Goal: Obtain resource: Download file/media

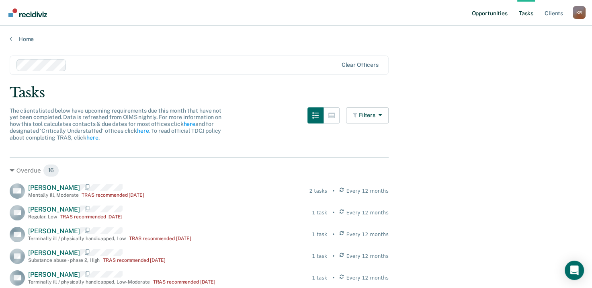
click at [497, 12] on link "Opportunities" at bounding box center [488, 13] width 39 height 26
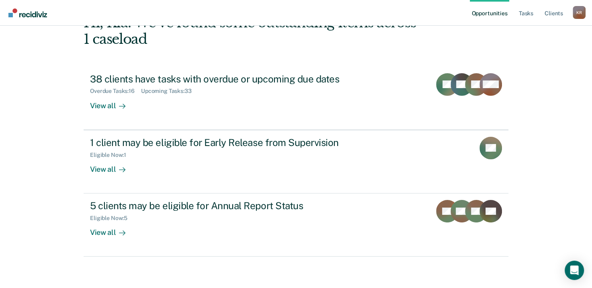
scroll to position [53, 0]
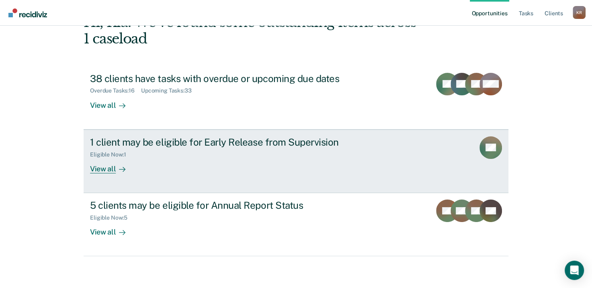
click at [118, 141] on div "1 client may be eligible for Early Release from Supervision" at bounding box center [231, 142] width 282 height 12
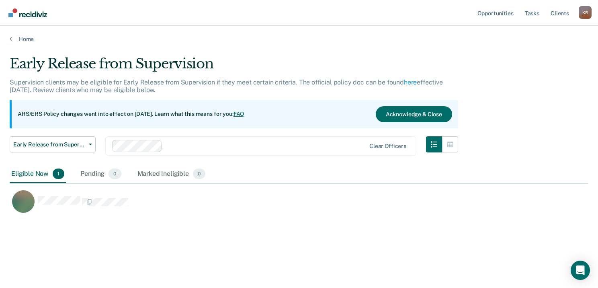
scroll to position [165, 572]
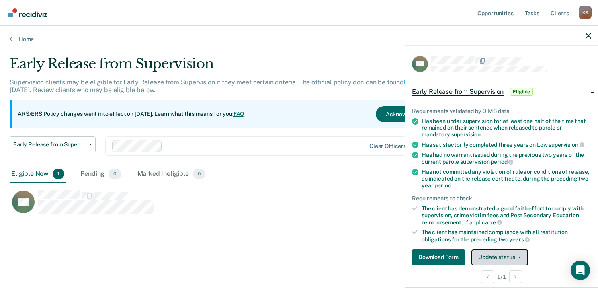
click at [518, 253] on button "Update status" at bounding box center [499, 257] width 57 height 16
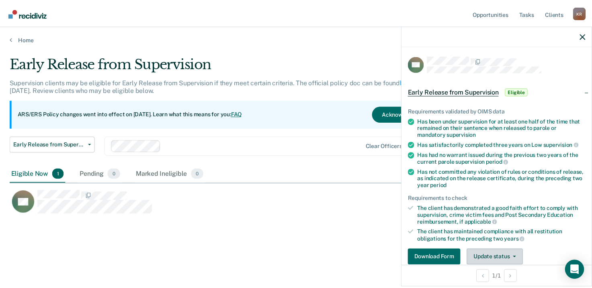
scroll to position [118, 0]
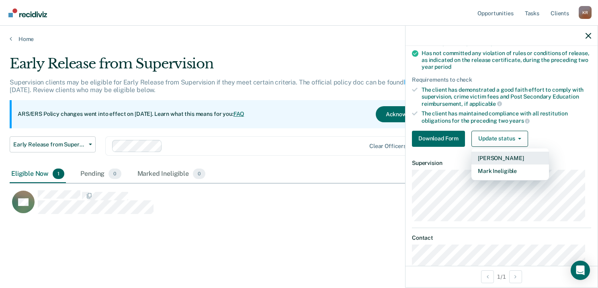
click at [489, 156] on button "Mark Pending" at bounding box center [510, 157] width 78 height 13
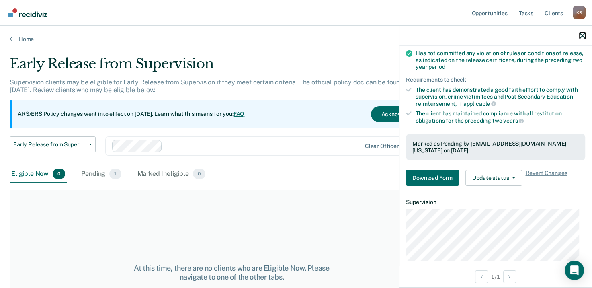
click at [581, 35] on icon "button" at bounding box center [582, 36] width 6 height 6
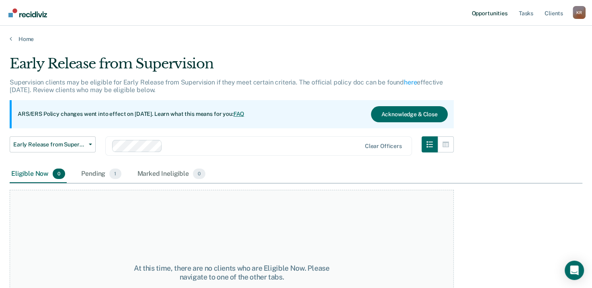
click at [488, 12] on link "Opportunities" at bounding box center [488, 13] width 39 height 26
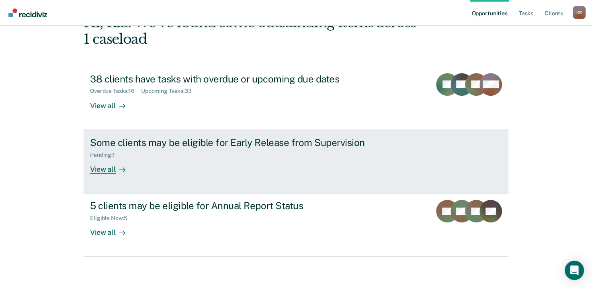
scroll to position [53, 0]
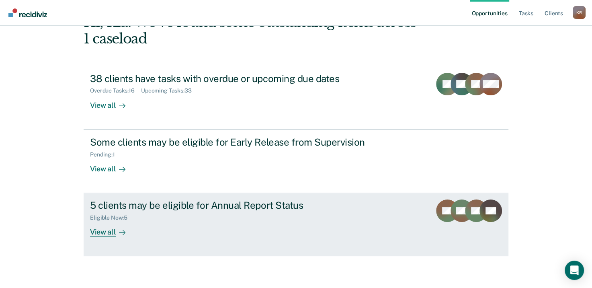
click at [151, 205] on div "5 clients may be eligible for Annual Report Status" at bounding box center [231, 205] width 282 height 12
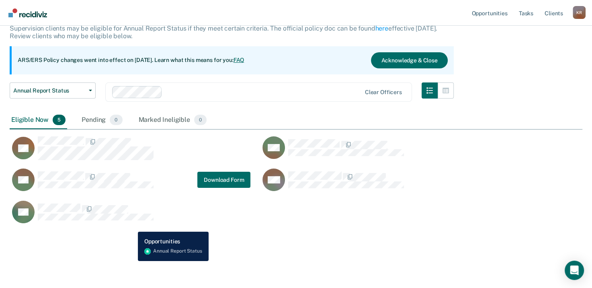
scroll to position [55, 0]
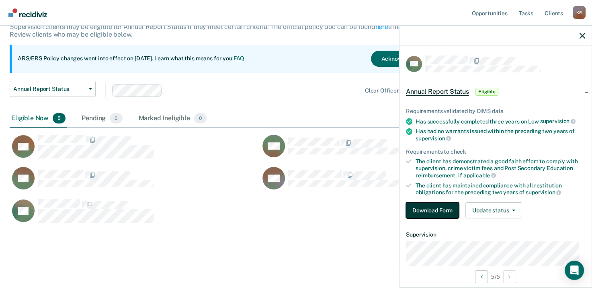
click at [434, 209] on button "Download Form" at bounding box center [432, 210] width 53 height 16
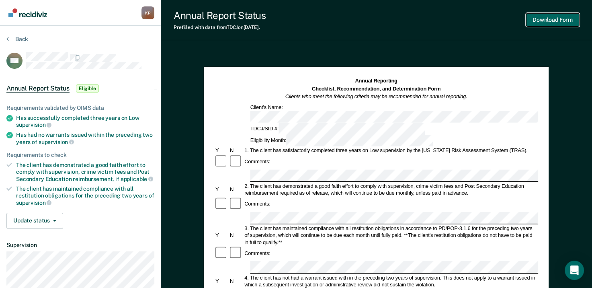
click at [561, 18] on button "Download Form" at bounding box center [552, 19] width 53 height 13
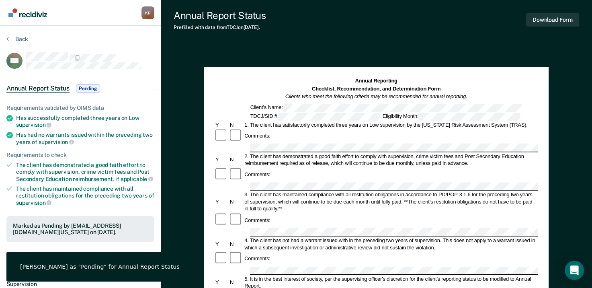
click at [378, 47] on div "Annual Report Status Prefilled with data from TDCJ on 09-23-2025 . Download For…" at bounding box center [376, 270] width 431 height 541
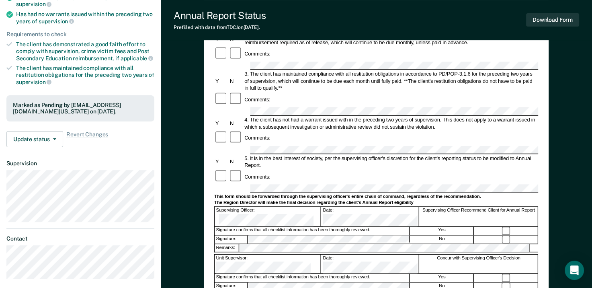
scroll to position [161, 0]
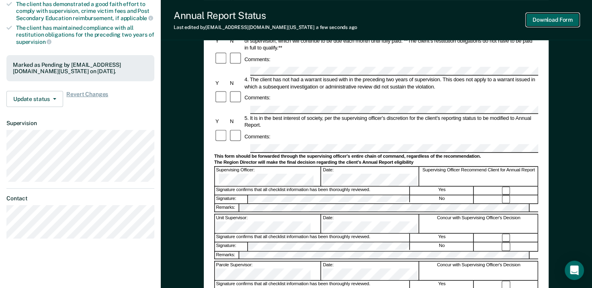
click at [563, 18] on button "Download Form" at bounding box center [552, 19] width 53 height 13
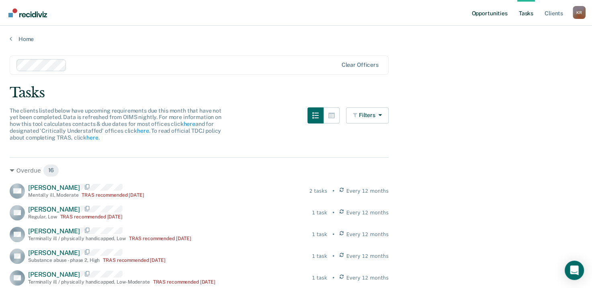
click at [484, 10] on link "Opportunities" at bounding box center [488, 13] width 39 height 26
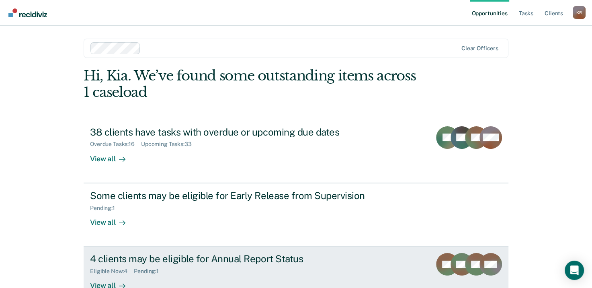
click at [180, 260] on div "4 clients may be eligible for Annual Report Status" at bounding box center [231, 259] width 282 height 12
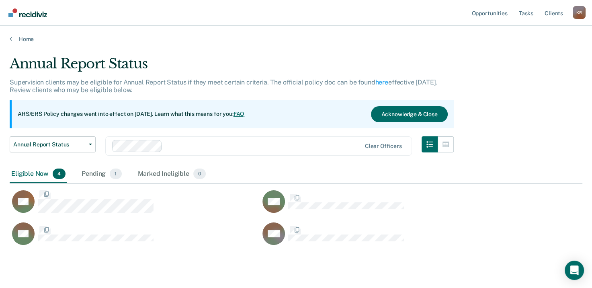
scroll to position [189, 566]
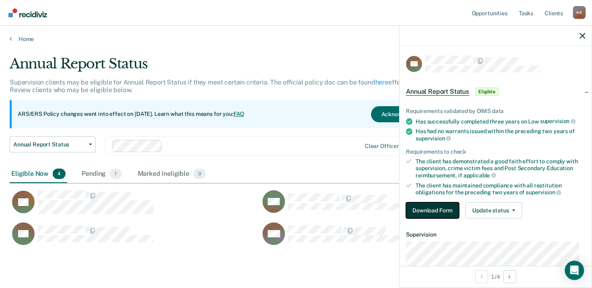
click at [438, 207] on button "Download Form" at bounding box center [432, 210] width 53 height 16
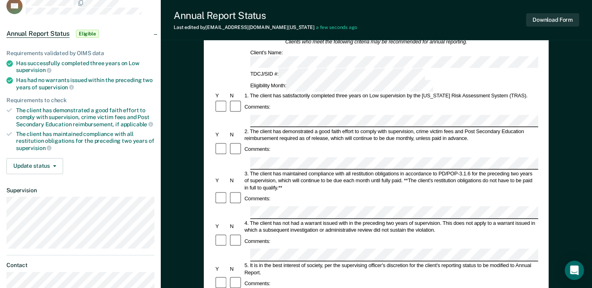
scroll to position [120, 0]
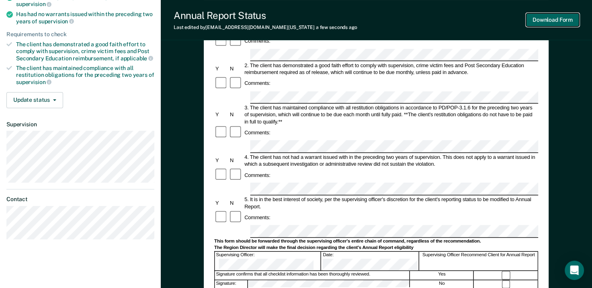
click at [557, 18] on button "Download Form" at bounding box center [552, 19] width 53 height 13
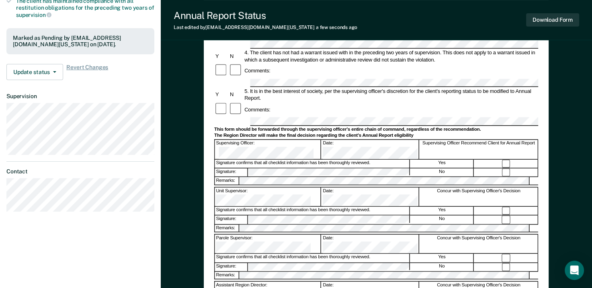
scroll to position [201, 0]
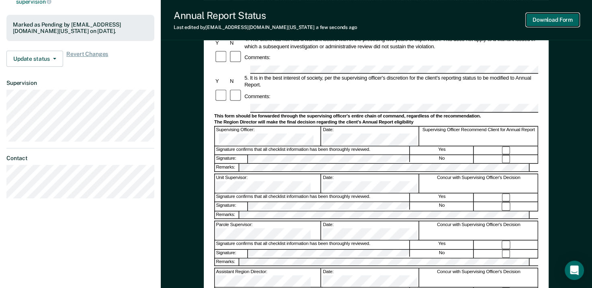
click at [559, 17] on button "Download Form" at bounding box center [552, 19] width 53 height 13
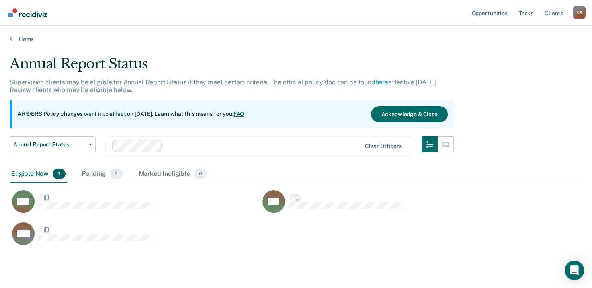
scroll to position [189, 566]
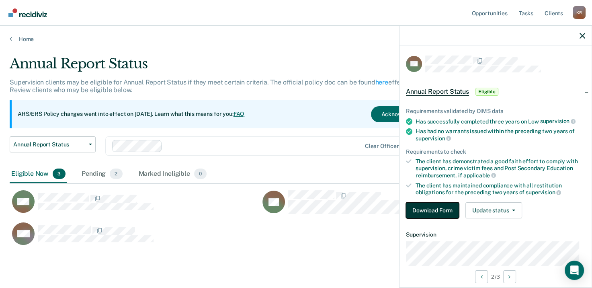
click at [434, 209] on button "Download Form" at bounding box center [432, 210] width 53 height 16
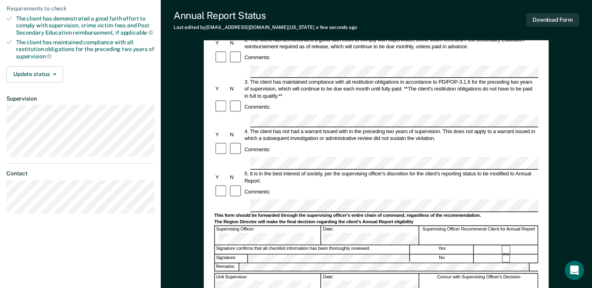
scroll to position [161, 0]
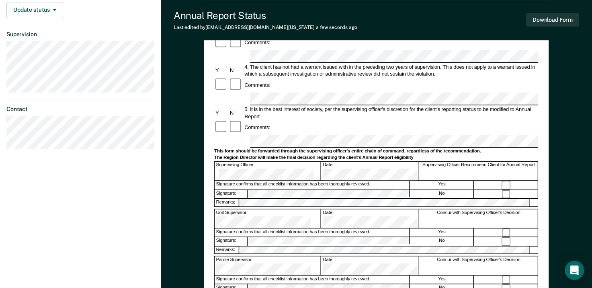
scroll to position [281, 0]
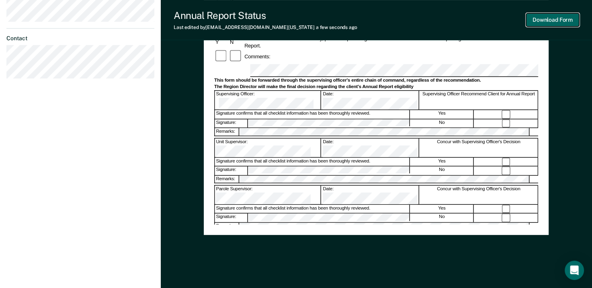
click at [549, 20] on button "Download Form" at bounding box center [552, 19] width 53 height 13
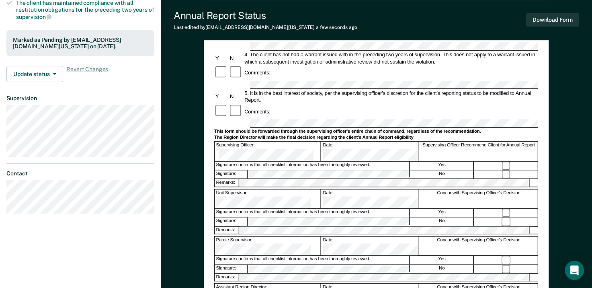
scroll to position [170, 0]
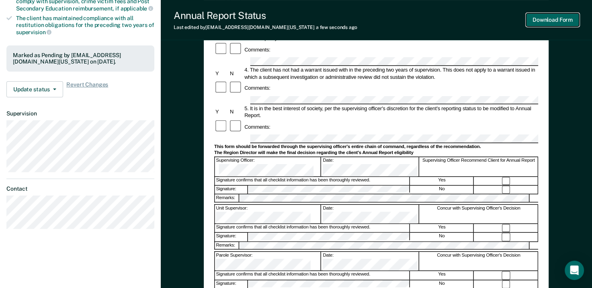
click at [544, 19] on button "Download Form" at bounding box center [552, 19] width 53 height 13
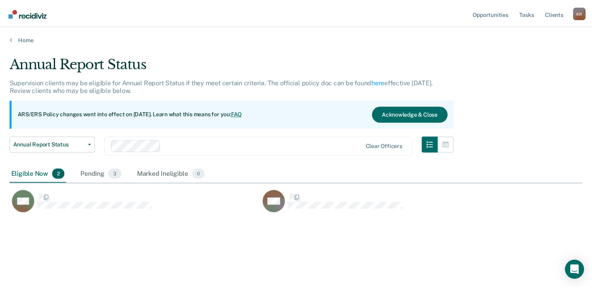
scroll to position [165, 572]
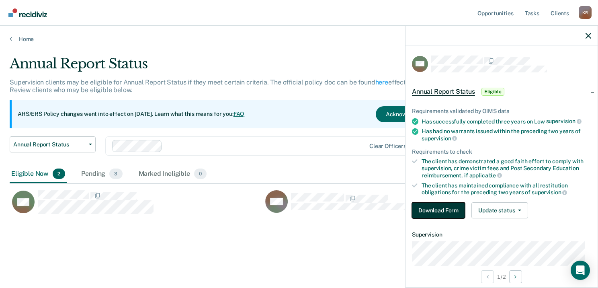
click at [437, 208] on button "Download Form" at bounding box center [438, 210] width 53 height 16
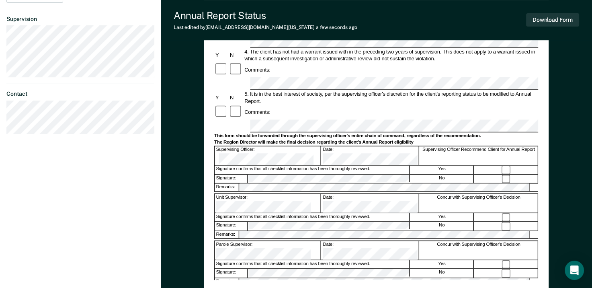
scroll to position [241, 0]
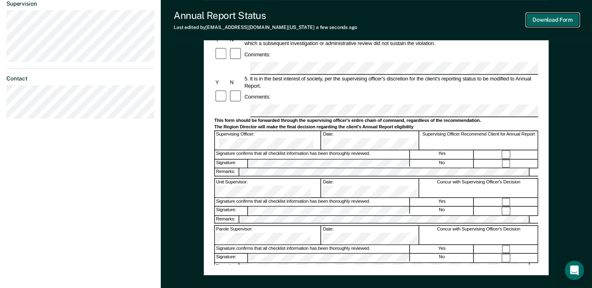
click at [549, 19] on button "Download Form" at bounding box center [552, 19] width 53 height 13
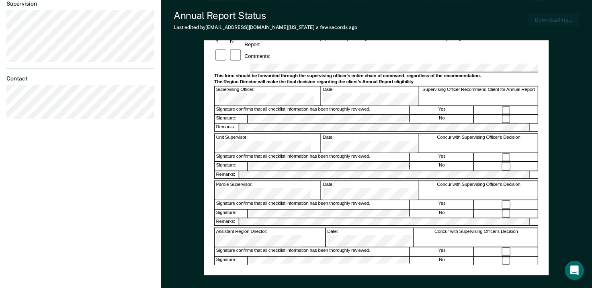
scroll to position [280, 0]
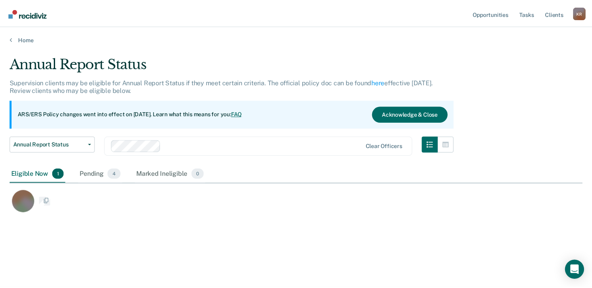
scroll to position [165, 572]
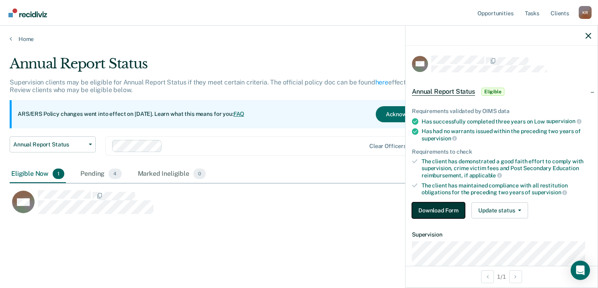
click at [444, 208] on button "Download Form" at bounding box center [438, 210] width 53 height 16
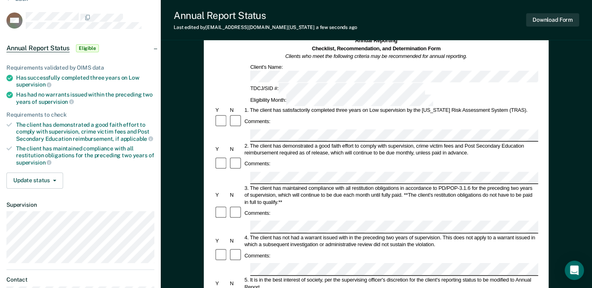
scroll to position [80, 0]
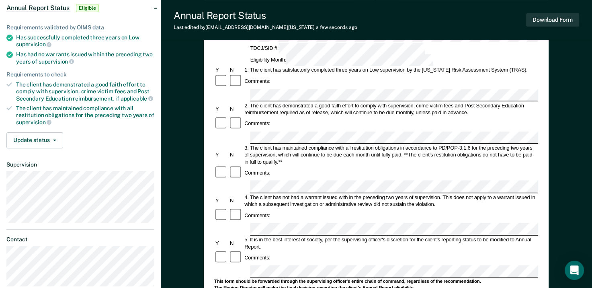
click at [229, 250] on div at bounding box center [235, 257] width 14 height 14
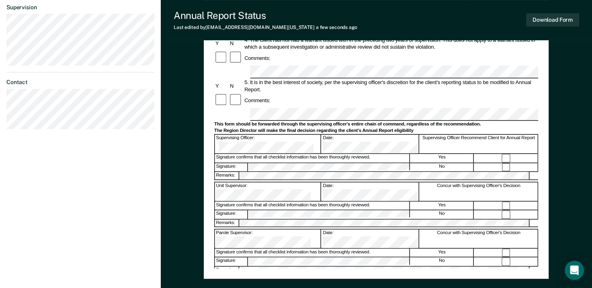
scroll to position [241, 0]
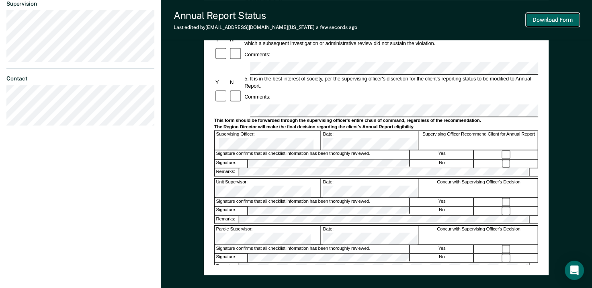
click at [545, 19] on button "Download Form" at bounding box center [552, 19] width 53 height 13
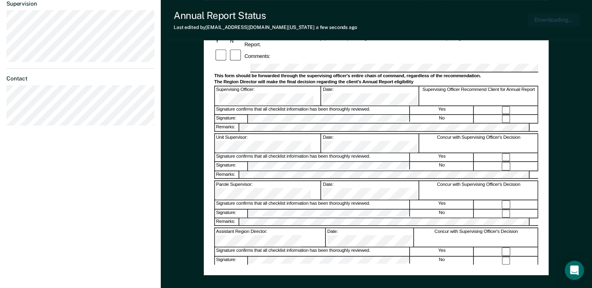
scroll to position [280, 0]
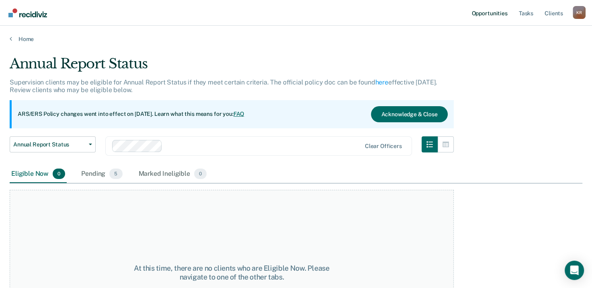
click at [493, 14] on link "Opportunities" at bounding box center [488, 13] width 39 height 26
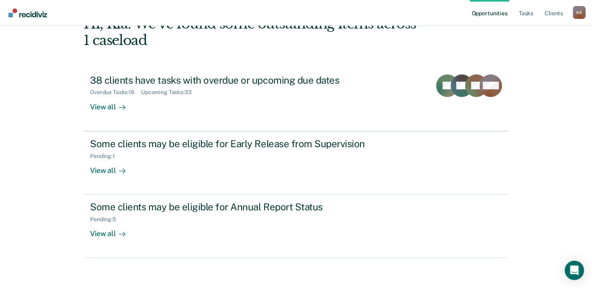
scroll to position [53, 0]
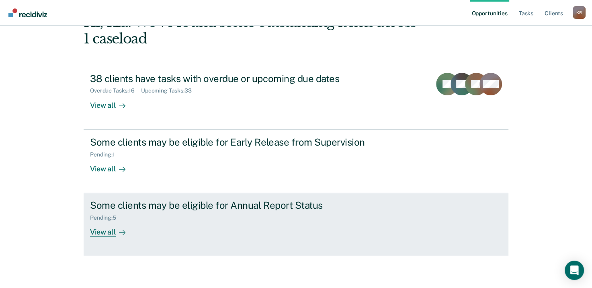
click at [101, 231] on div "View all" at bounding box center [112, 229] width 45 height 16
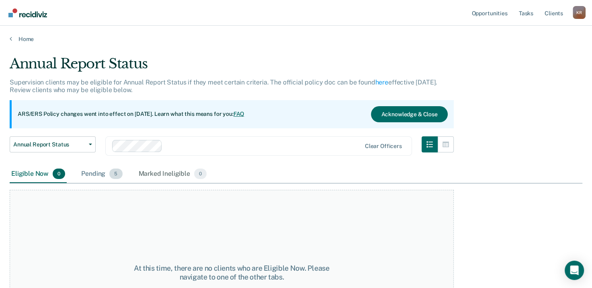
click at [90, 172] on div "Pending 5" at bounding box center [102, 174] width 44 height 18
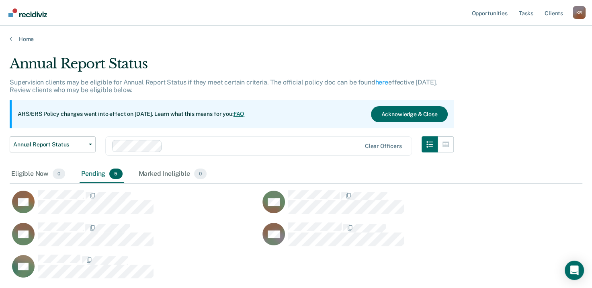
scroll to position [221, 566]
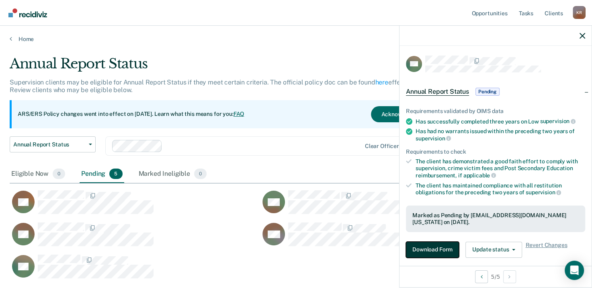
click at [430, 247] on button "Download Form" at bounding box center [432, 249] width 53 height 16
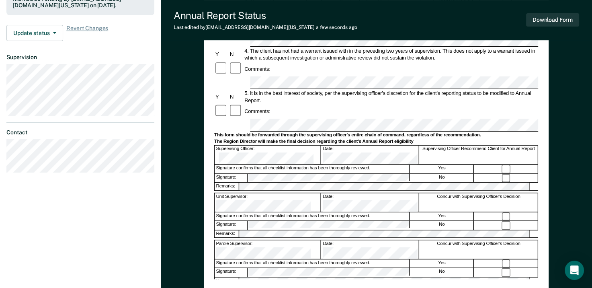
scroll to position [241, 0]
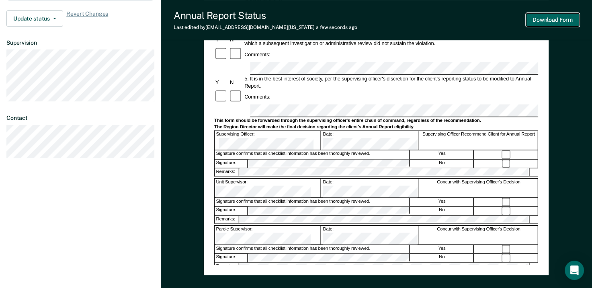
click at [548, 19] on button "Download Form" at bounding box center [552, 19] width 53 height 13
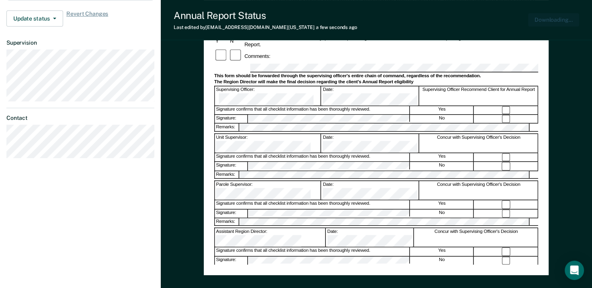
scroll to position [0, 0]
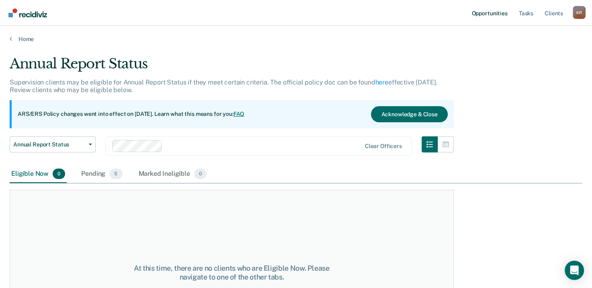
click at [486, 16] on link "Opportunities" at bounding box center [488, 13] width 39 height 26
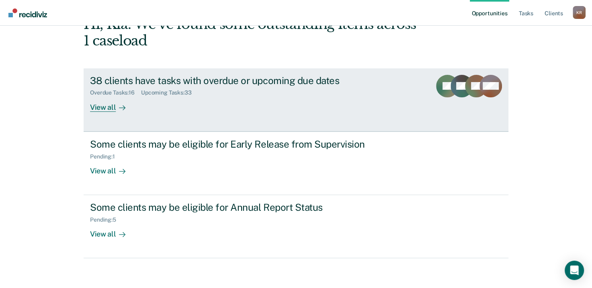
scroll to position [53, 0]
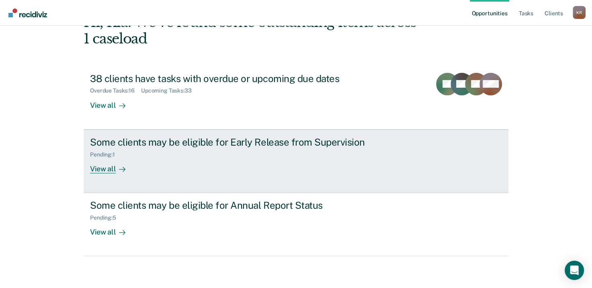
click at [101, 167] on div "View all" at bounding box center [112, 165] width 45 height 16
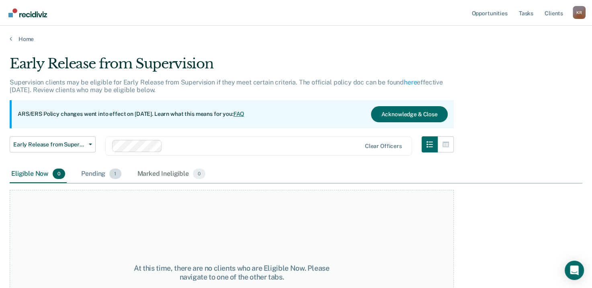
click at [94, 173] on div "Pending 1" at bounding box center [101, 174] width 43 height 18
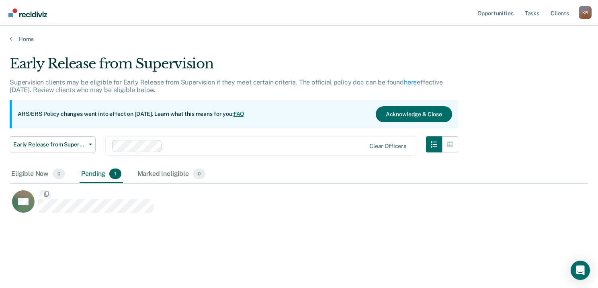
scroll to position [165, 572]
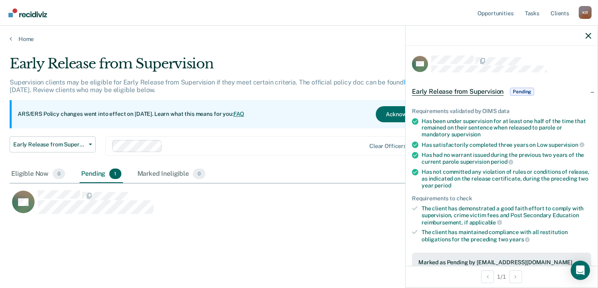
click at [462, 91] on span "Early Release from Supervision" at bounding box center [458, 92] width 92 height 8
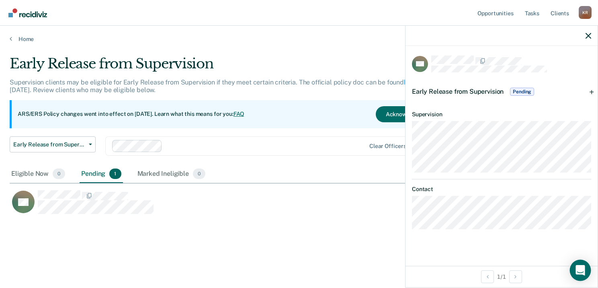
click at [578, 271] on icon "Open Intercom Messenger" at bounding box center [579, 270] width 9 height 10
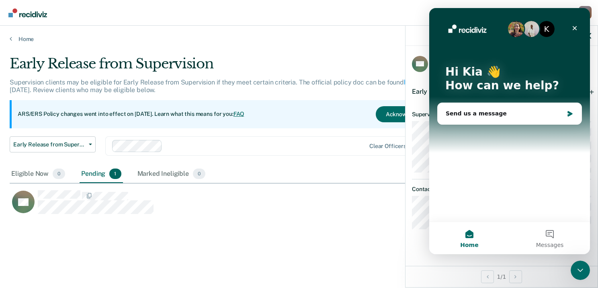
scroll to position [0, 0]
click at [572, 26] on icon "Close" at bounding box center [574, 28] width 6 height 6
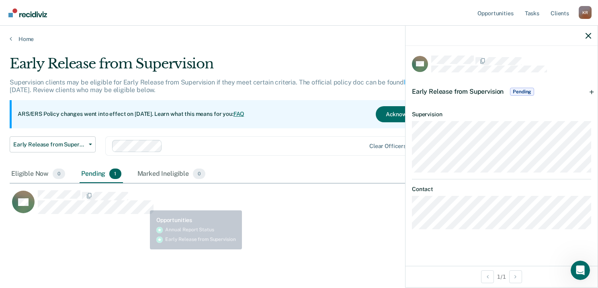
click at [143, 217] on div "HB" at bounding box center [263, 206] width 506 height 32
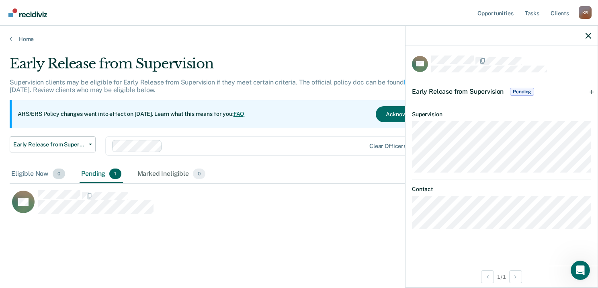
click at [26, 173] on div "Eligible Now 0" at bounding box center [38, 174] width 57 height 18
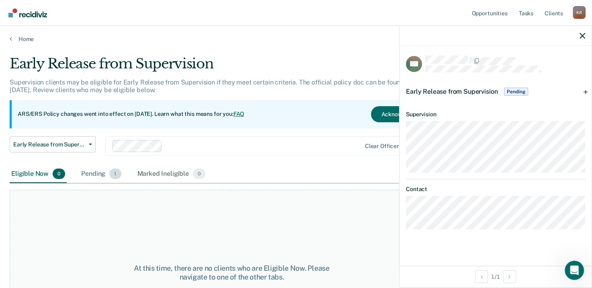
click at [93, 174] on div "Pending 1" at bounding box center [101, 174] width 43 height 18
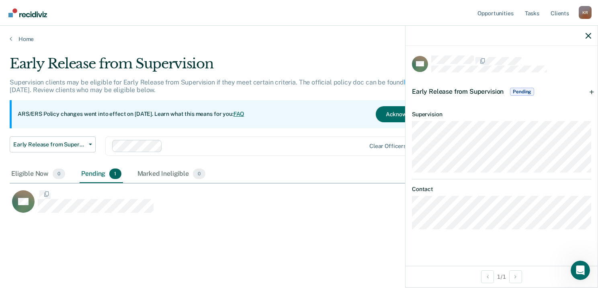
scroll to position [165, 572]
click at [516, 116] on dl "Supervision" at bounding box center [501, 141] width 179 height 61
click at [593, 34] on div at bounding box center [501, 36] width 192 height 20
click at [589, 35] on icon "button" at bounding box center [588, 36] width 6 height 6
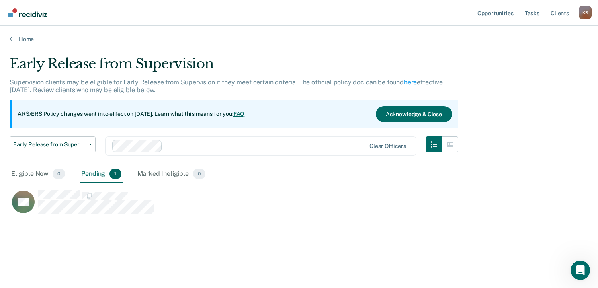
click at [469, 248] on div "Early Release from Supervision Supervision clients may be eligible for Early Re…" at bounding box center [299, 154] width 578 height 198
click at [580, 268] on icon "Open Intercom Messenger" at bounding box center [578, 268] width 13 height 13
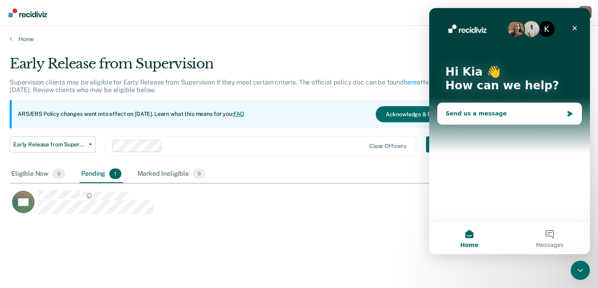
click at [455, 108] on div "Send us a message" at bounding box center [509, 113] width 144 height 21
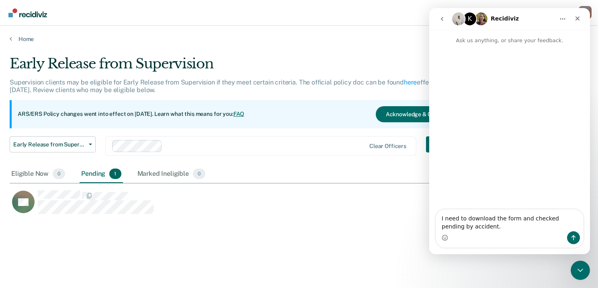
type textarea "I need to download the form and checked pending by accident."
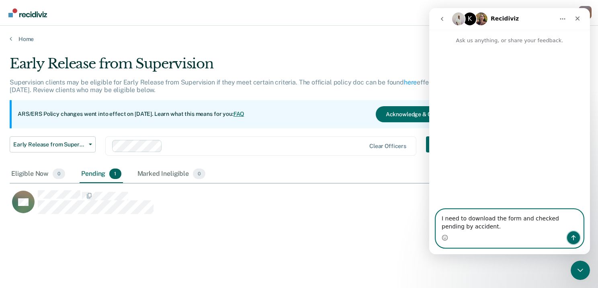
click at [575, 235] on icon "Send a message…" at bounding box center [573, 237] width 6 height 6
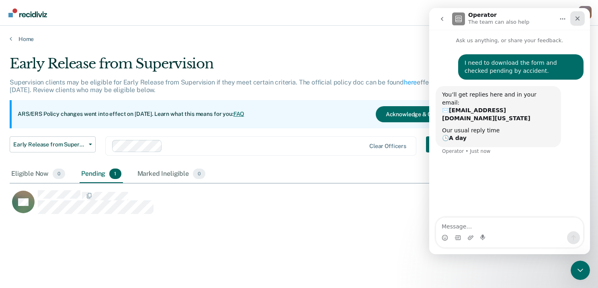
click at [580, 19] on icon "Close" at bounding box center [577, 18] width 6 height 6
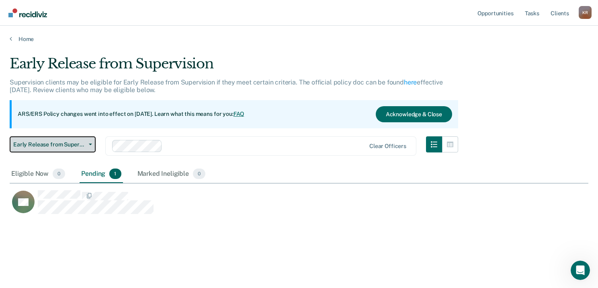
click at [48, 145] on span "Early Release from Supervision" at bounding box center [49, 144] width 72 height 7
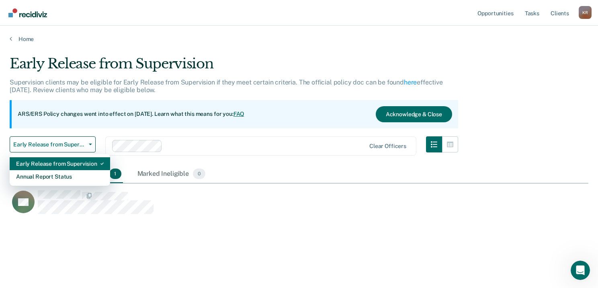
click at [39, 163] on div "Early Release from Supervision" at bounding box center [60, 163] width 88 height 13
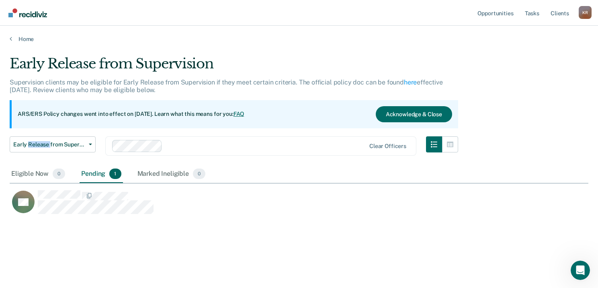
click at [39, 163] on div "Early Release from Supervision Early Release from Supervision Annual Report Sta…" at bounding box center [53, 150] width 86 height 29
drag, startPoint x: 39, startPoint y: 163, endPoint x: 117, endPoint y: 225, distance: 99.8
click at [117, 225] on div "Early Release from Supervision Supervision clients may be eligible for Early Re…" at bounding box center [299, 141] width 578 height 172
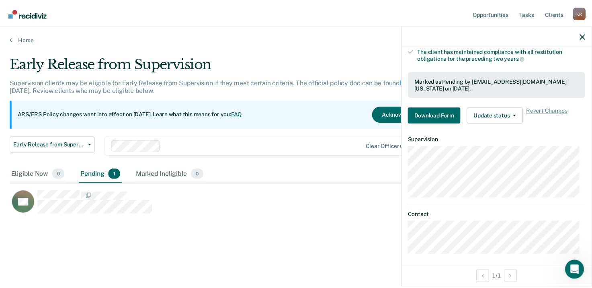
scroll to position [182, 0]
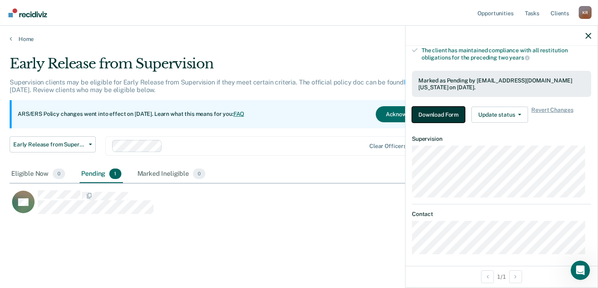
click at [439, 113] on button "Download Form" at bounding box center [438, 114] width 53 height 16
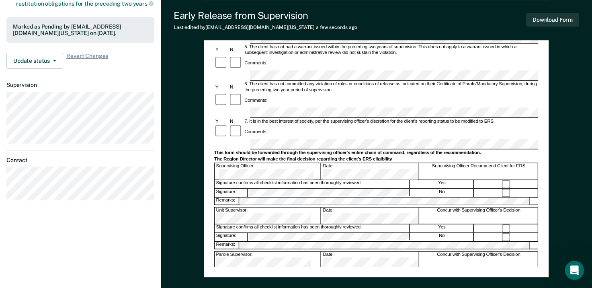
scroll to position [241, 0]
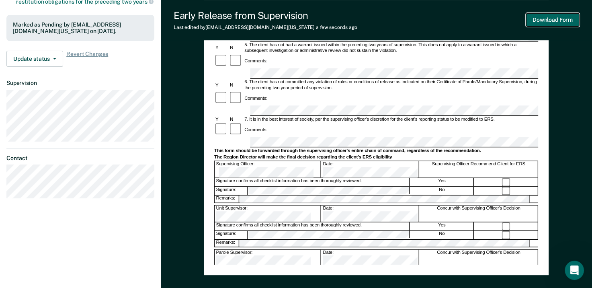
click at [561, 19] on button "Download Form" at bounding box center [552, 19] width 53 height 13
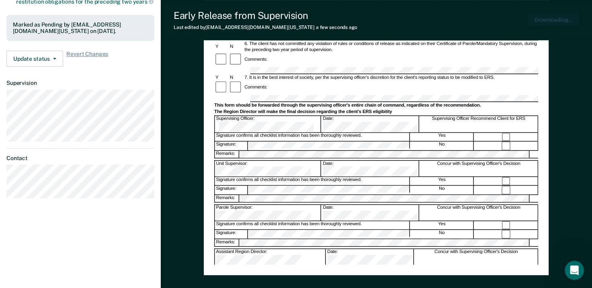
scroll to position [0, 0]
click at [571, 271] on icon "Open Intercom Messenger" at bounding box center [572, 268] width 13 height 13
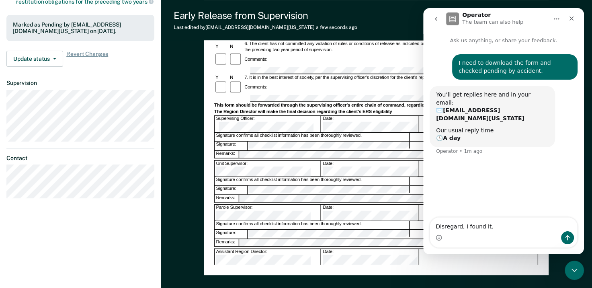
click at [439, 226] on textarea "Disregard, I found it." at bounding box center [503, 224] width 147 height 14
type textarea "Please disregard, I found it."
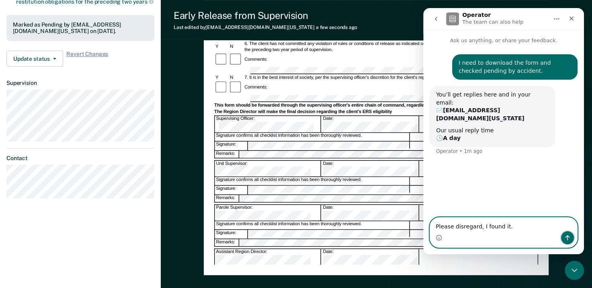
click at [564, 233] on button "Send a message…" at bounding box center [567, 237] width 13 height 13
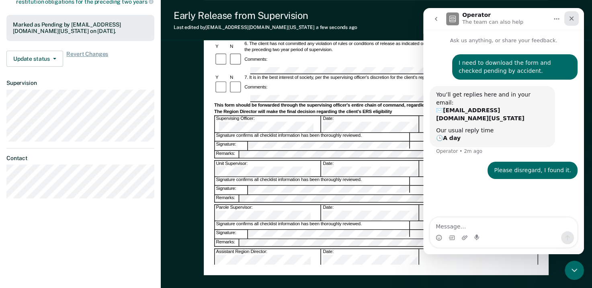
click at [573, 19] on icon "Close" at bounding box center [571, 18] width 6 height 6
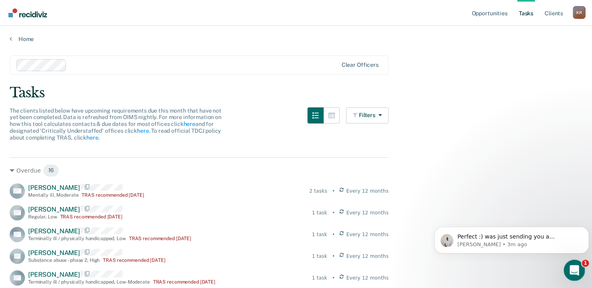
click at [577, 266] on icon "Open Intercom Messenger" at bounding box center [572, 268] width 13 height 13
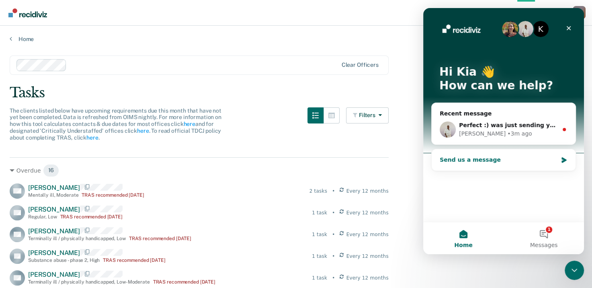
click at [510, 156] on div "Send us a message" at bounding box center [498, 159] width 118 height 8
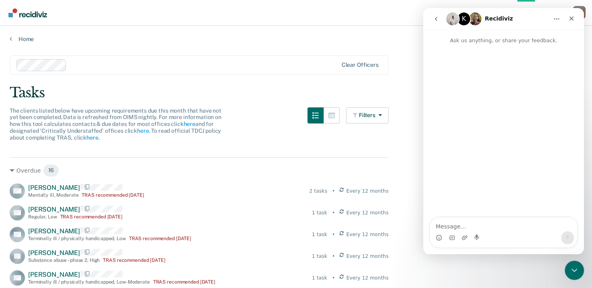
type textarea "Y"
type textarea "Thank you so much"
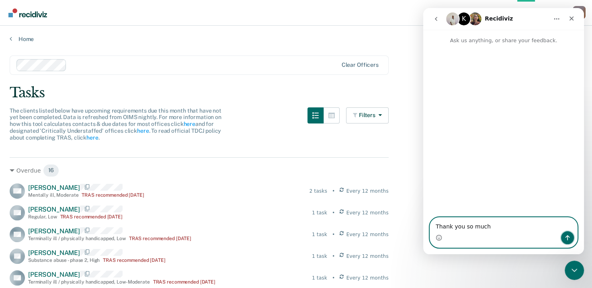
click at [567, 237] on icon "Send a message…" at bounding box center [567, 237] width 6 height 6
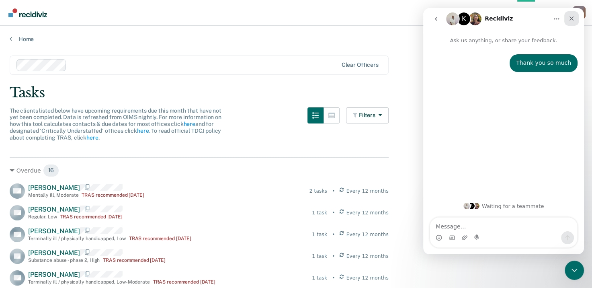
click at [571, 19] on icon "Close" at bounding box center [571, 18] width 4 height 4
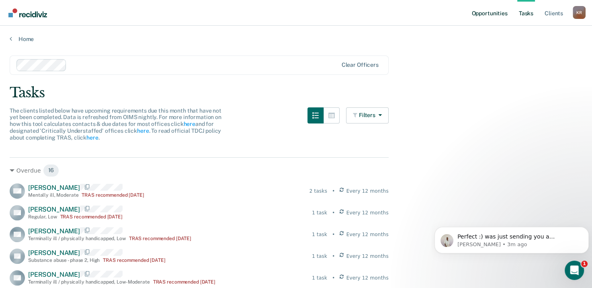
click at [492, 13] on link "Opportunities" at bounding box center [488, 13] width 39 height 26
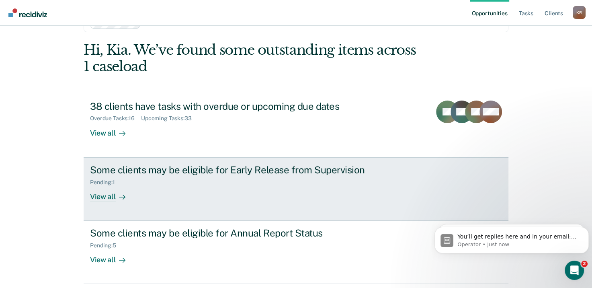
scroll to position [40, 0]
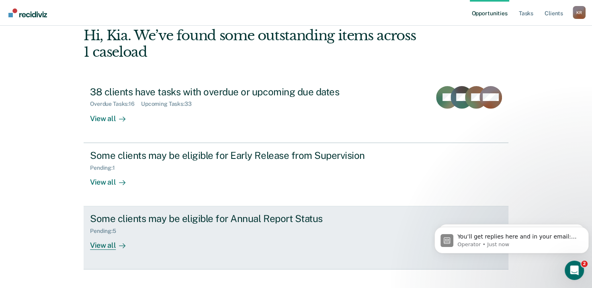
click at [108, 246] on div "View all" at bounding box center [112, 242] width 45 height 16
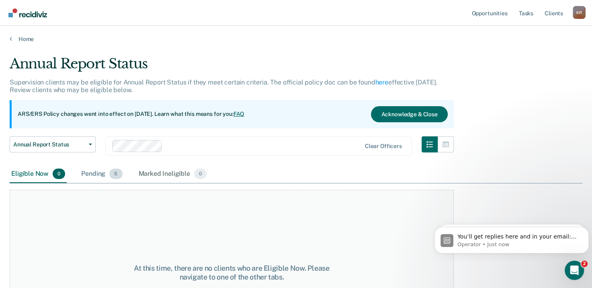
click at [88, 175] on div "Pending 5" at bounding box center [102, 174] width 44 height 18
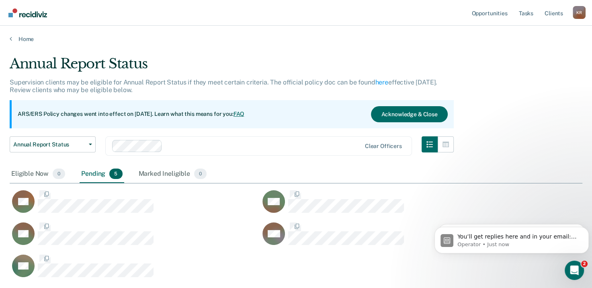
scroll to position [221, 566]
